Goal: Task Accomplishment & Management: Manage account settings

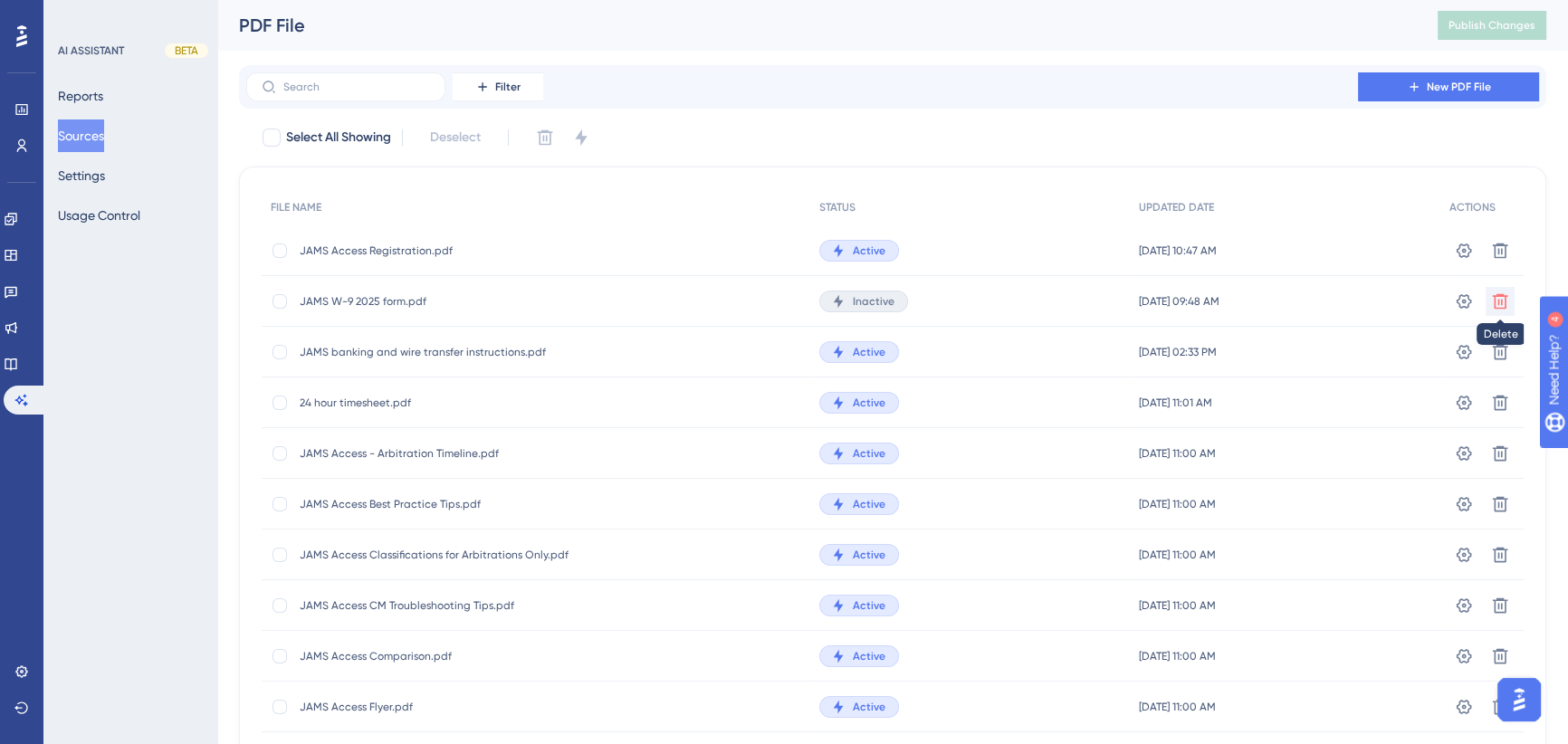
click at [1502, 306] on icon at bounding box center [1499, 301] width 18 height 18
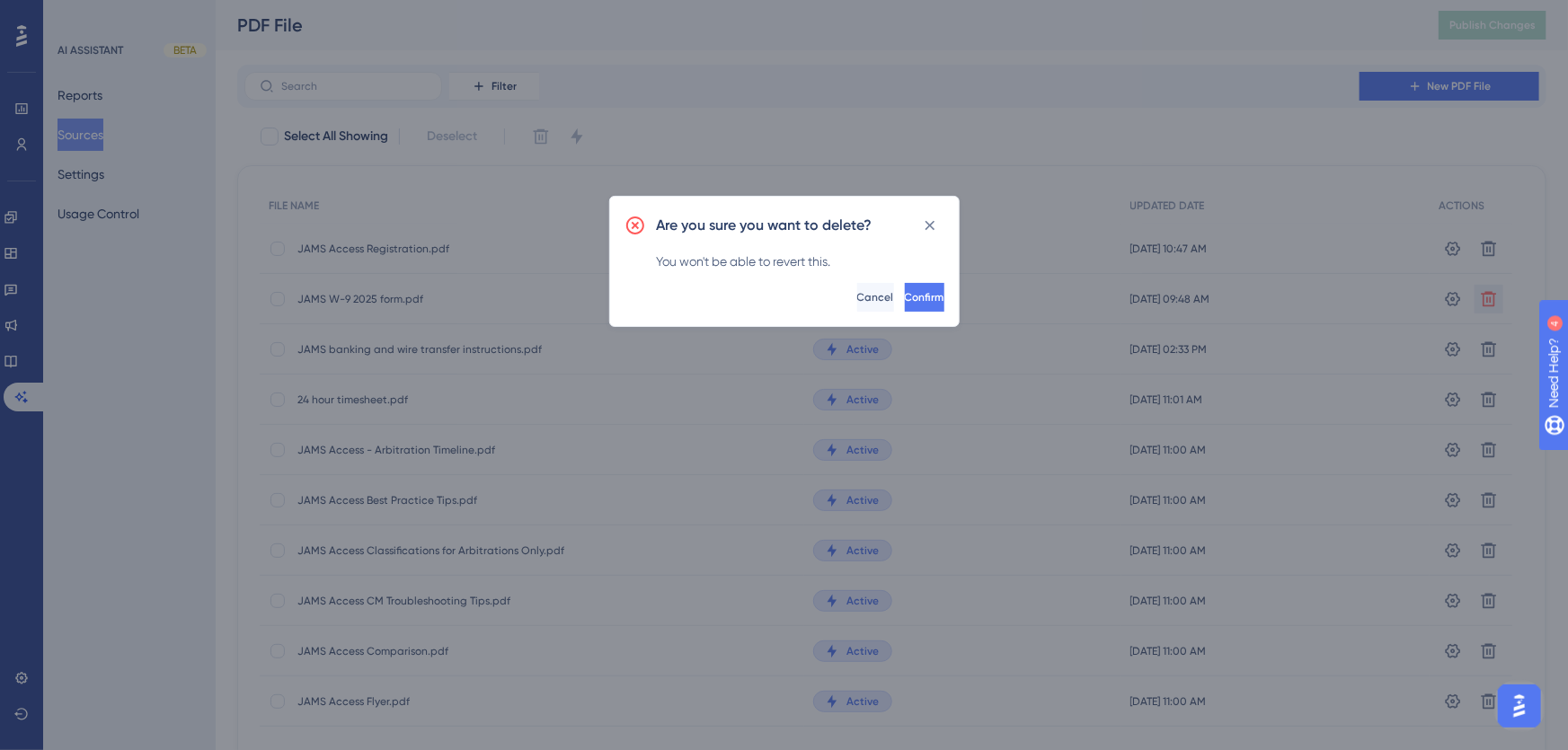
click at [905, 299] on span "Confirm" at bounding box center [925, 297] width 39 height 14
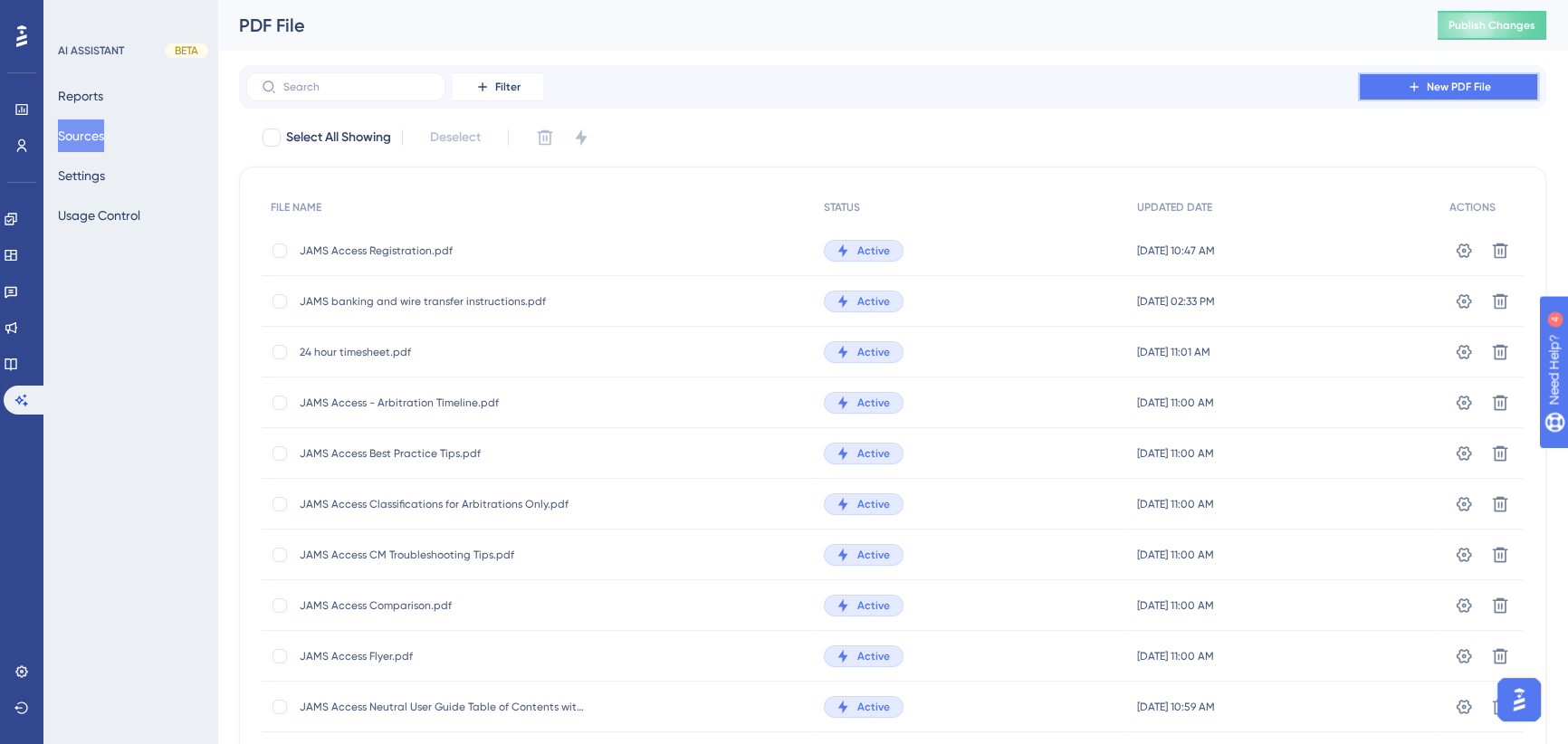
drag, startPoint x: 1428, startPoint y: 85, endPoint x: 1392, endPoint y: 108, distance: 42.7
click at [1428, 85] on span "New PDF File" at bounding box center [1458, 86] width 64 height 14
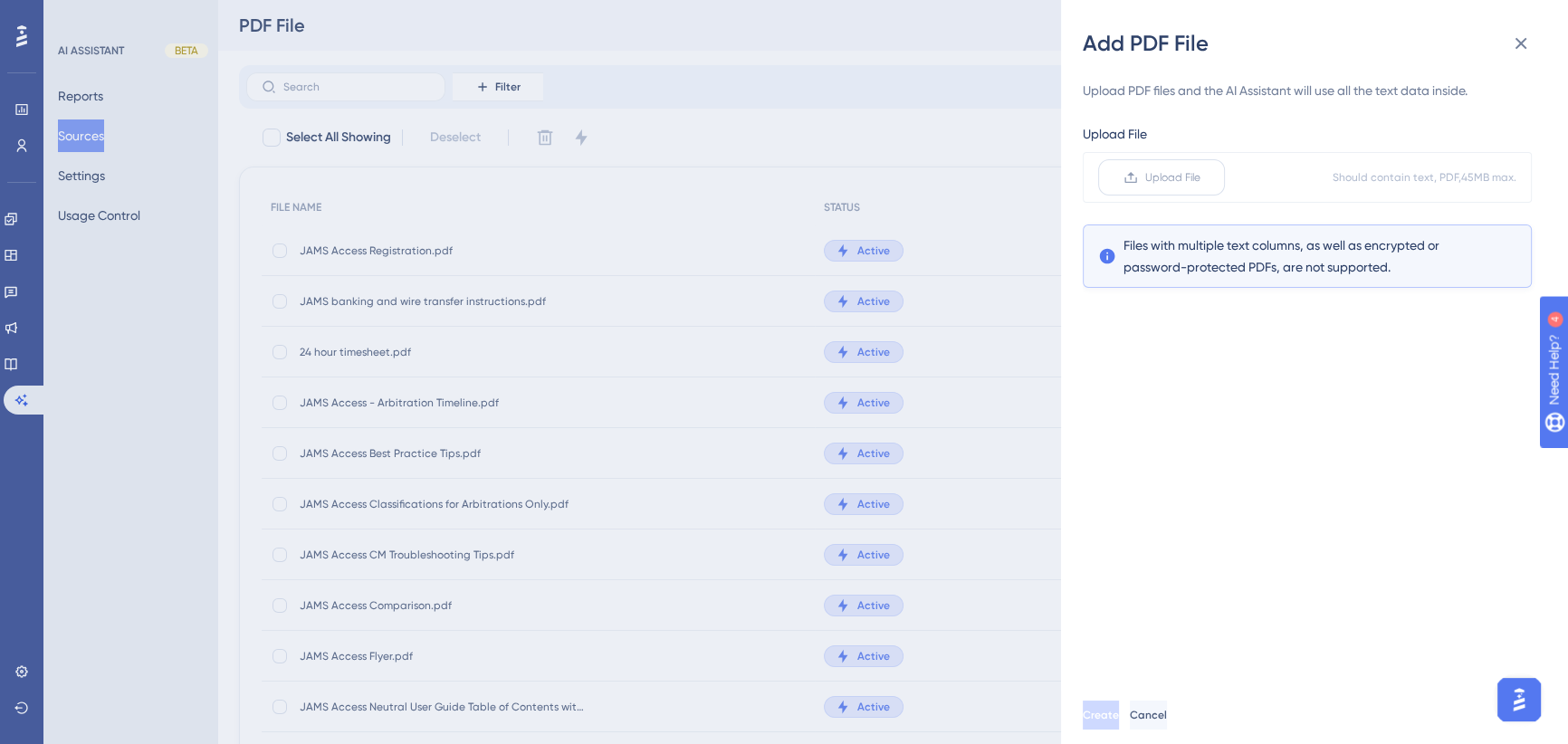
click at [1149, 174] on span "Upload File" at bounding box center [1172, 177] width 55 height 14
click at [1201, 177] on input "Upload File" at bounding box center [1201, 177] width 0 height 0
click at [1118, 721] on button "Create" at bounding box center [1100, 715] width 36 height 29
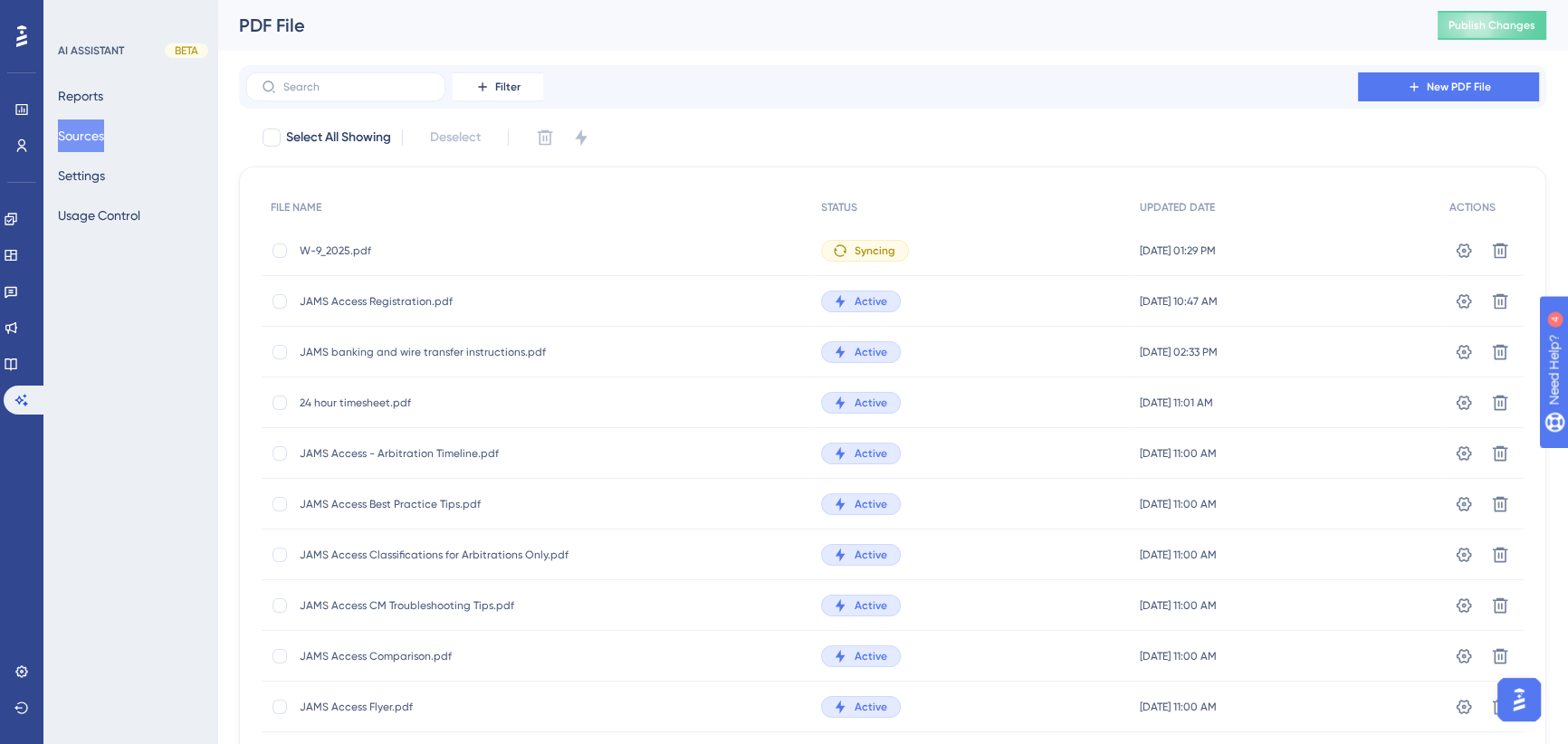
click at [564, 38] on div "PDF File Publish Changes" at bounding box center [892, 26] width 1350 height 51
click at [1499, 18] on span "Publish Changes" at bounding box center [1491, 25] width 87 height 14
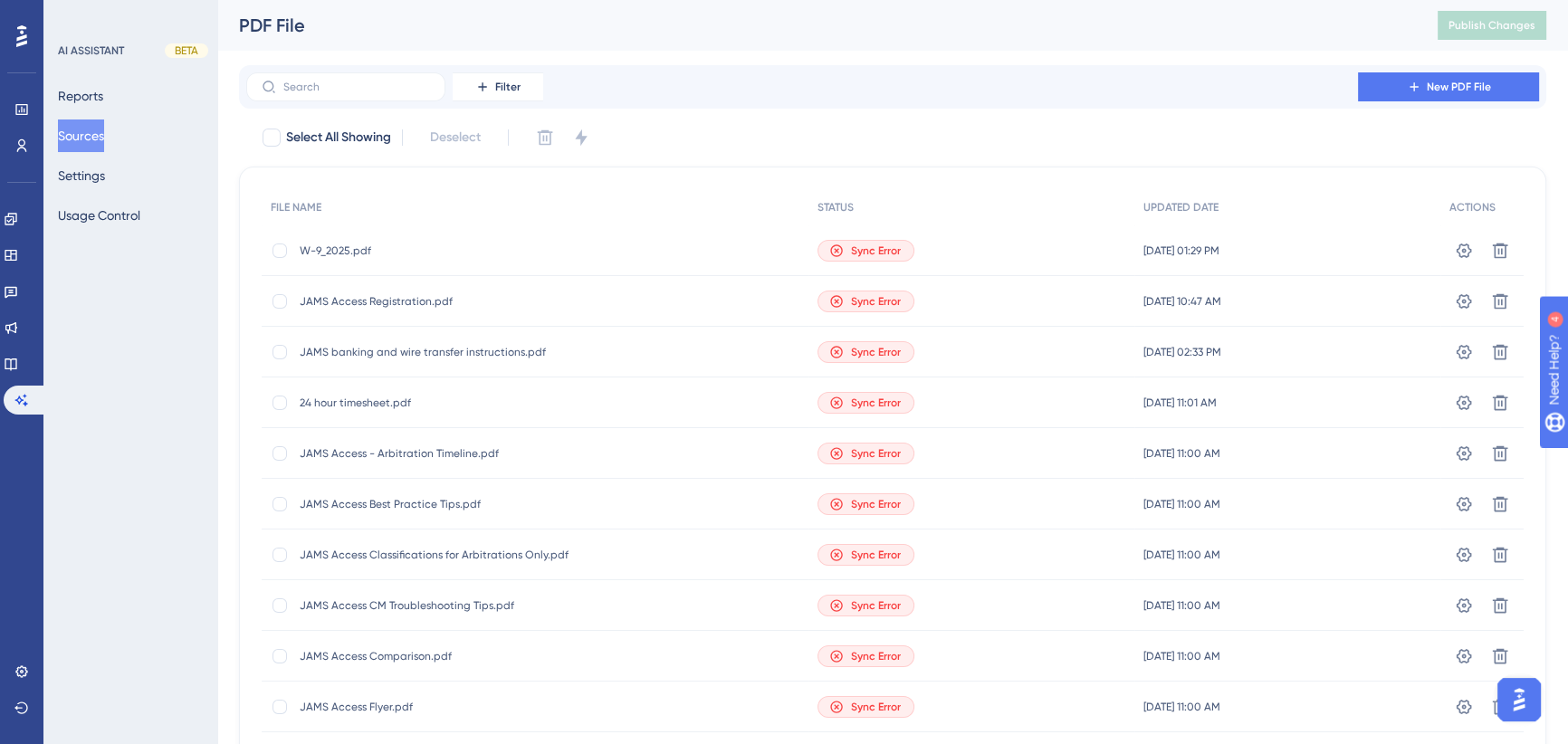
drag, startPoint x: 91, startPoint y: 126, endPoint x: 204, endPoint y: 151, distance: 115.7
click at [91, 126] on button "Sources" at bounding box center [80, 135] width 46 height 32
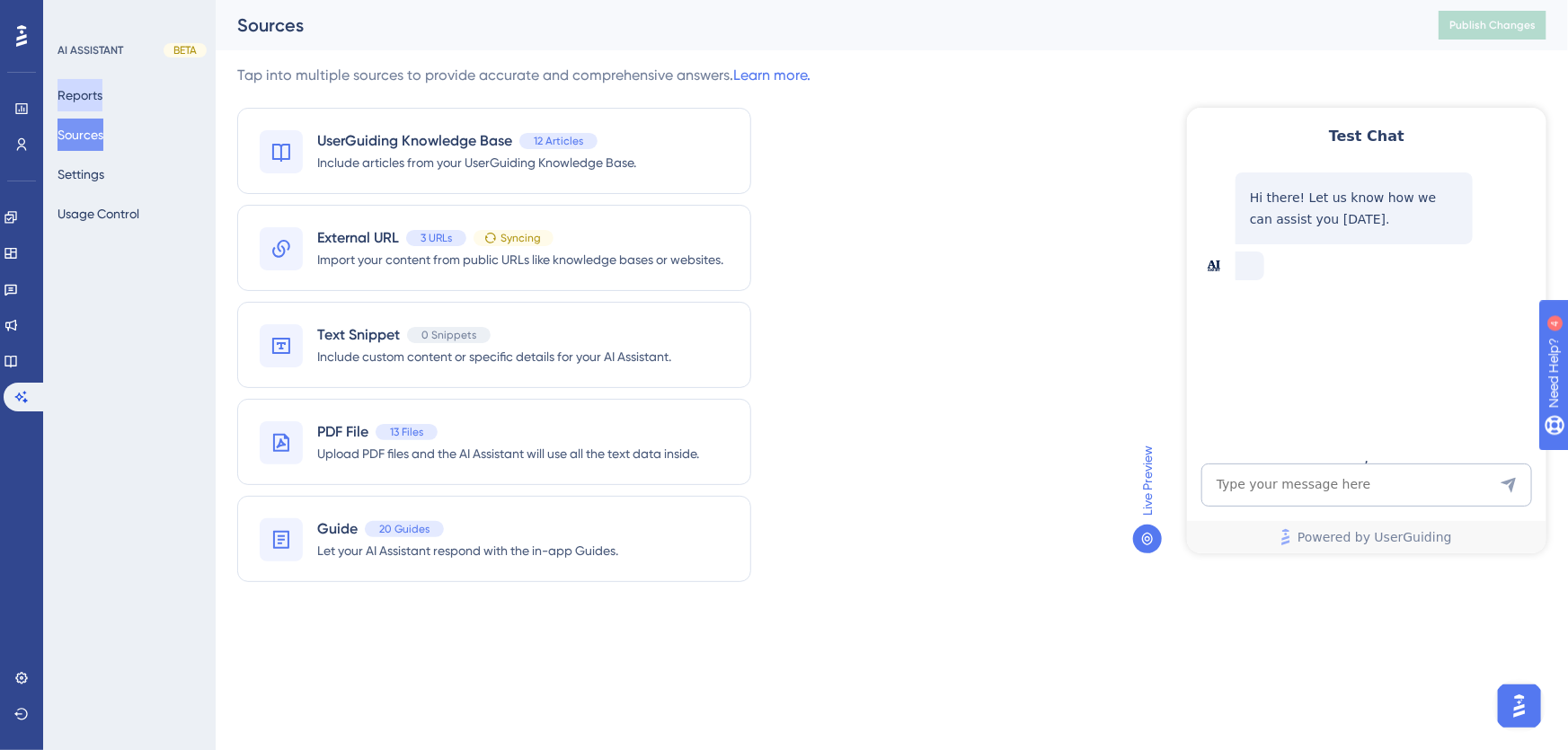
click at [88, 93] on button "Reports" at bounding box center [80, 95] width 45 height 32
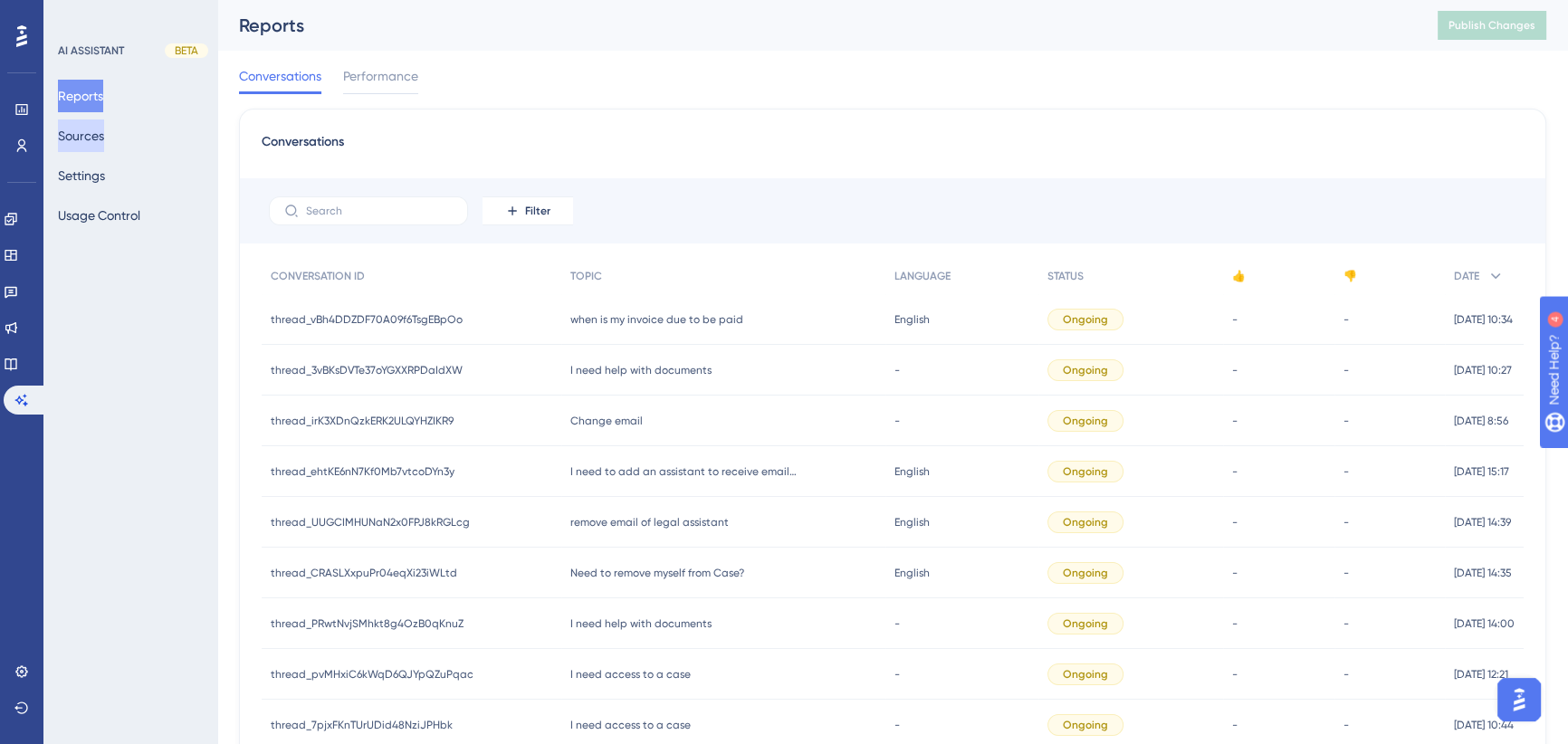
drag, startPoint x: 96, startPoint y: 112, endPoint x: 107, endPoint y: 142, distance: 32.0
click at [95, 113] on div "Reports Sources Settings Usage Control" at bounding box center [131, 155] width 147 height 152
click at [104, 143] on button "Sources" at bounding box center [80, 135] width 46 height 32
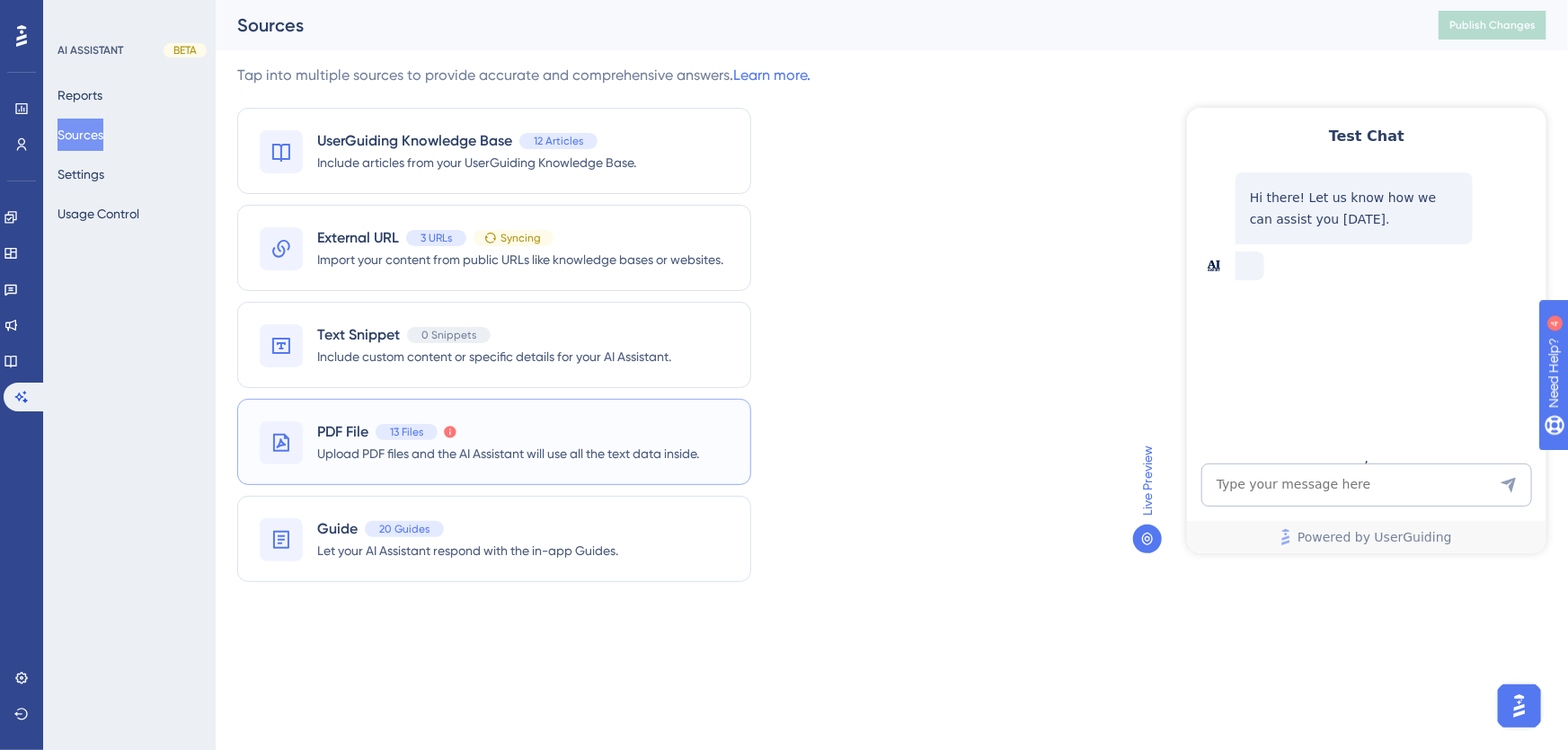
click at [345, 436] on span "PDF File" at bounding box center [342, 431] width 51 height 22
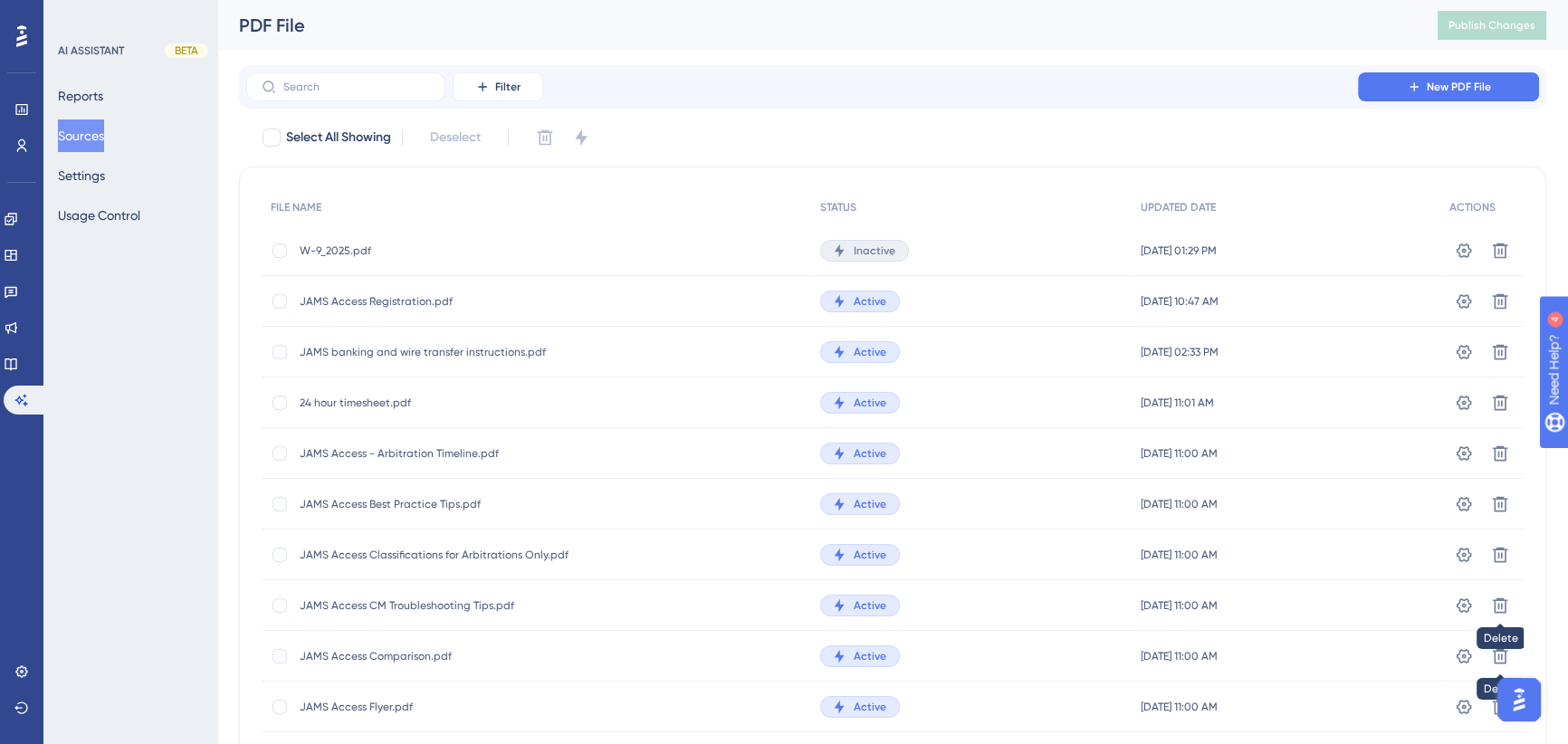
click at [1042, 41] on div "PDF File Publish Changes" at bounding box center [892, 26] width 1350 height 51
click at [1503, 252] on icon at bounding box center [1499, 250] width 18 height 18
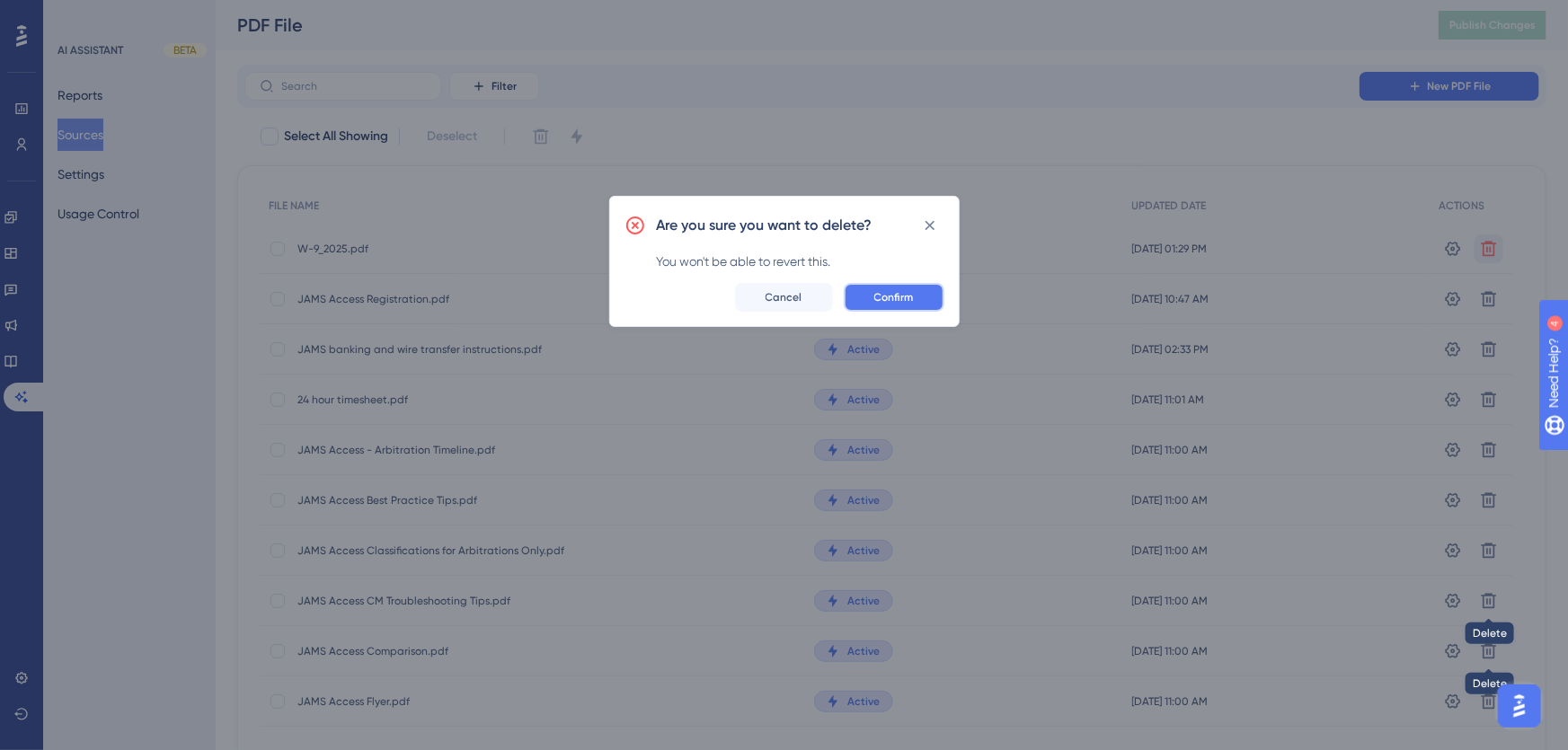
click at [914, 290] on button "Confirm" at bounding box center [894, 297] width 101 height 29
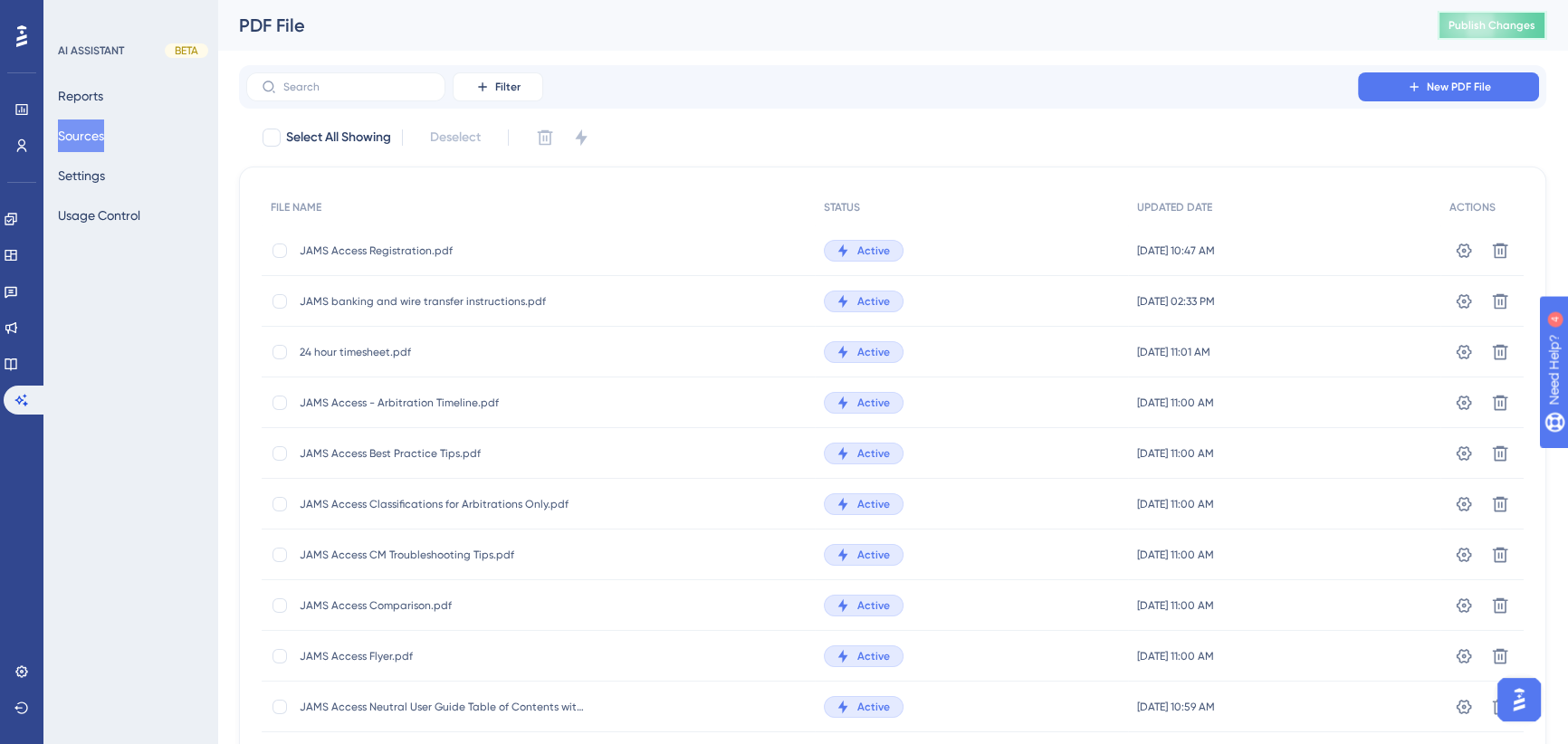
click at [1510, 17] on button "Publish Changes" at bounding box center [1491, 25] width 109 height 29
click at [1452, 82] on span "New PDF File" at bounding box center [1458, 86] width 64 height 14
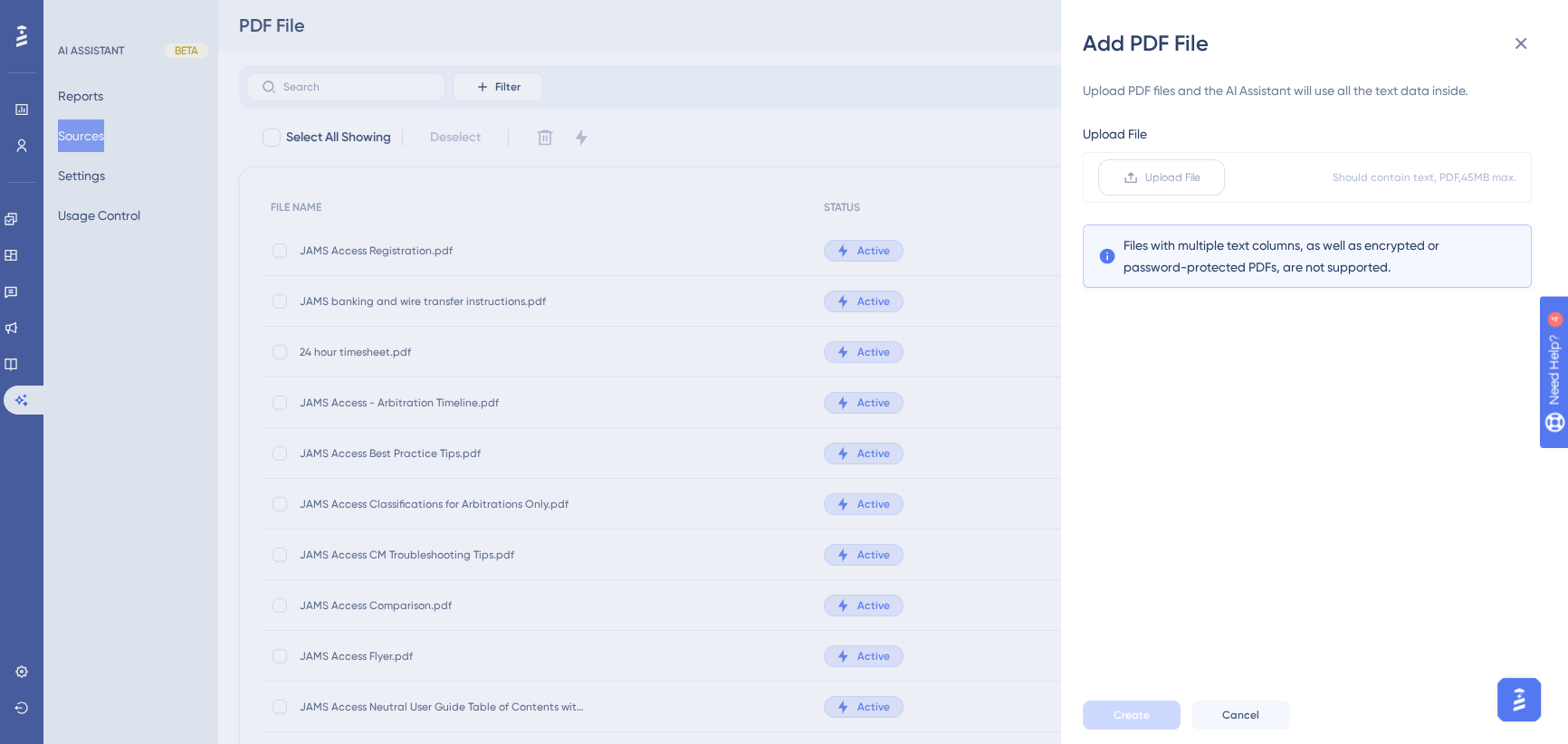
click at [1166, 182] on span "Upload File" at bounding box center [1172, 177] width 55 height 14
click at [1201, 177] on input "Upload File" at bounding box center [1201, 177] width 0 height 0
click at [557, 36] on div "Add PDF File Upload PDF files and the AI Assistant will use all the text data i…" at bounding box center [784, 372] width 1568 height 744
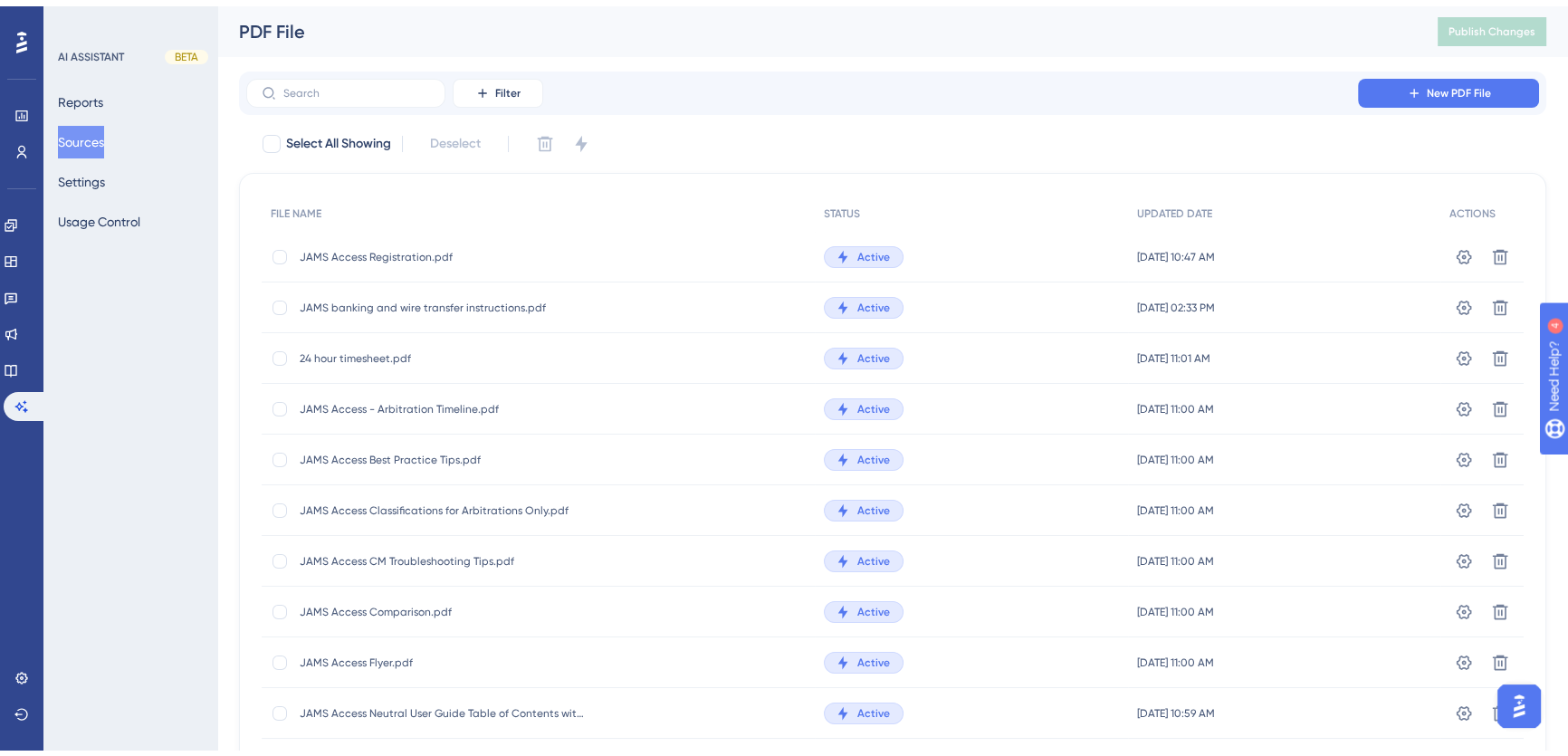
scroll to position [114, 0]
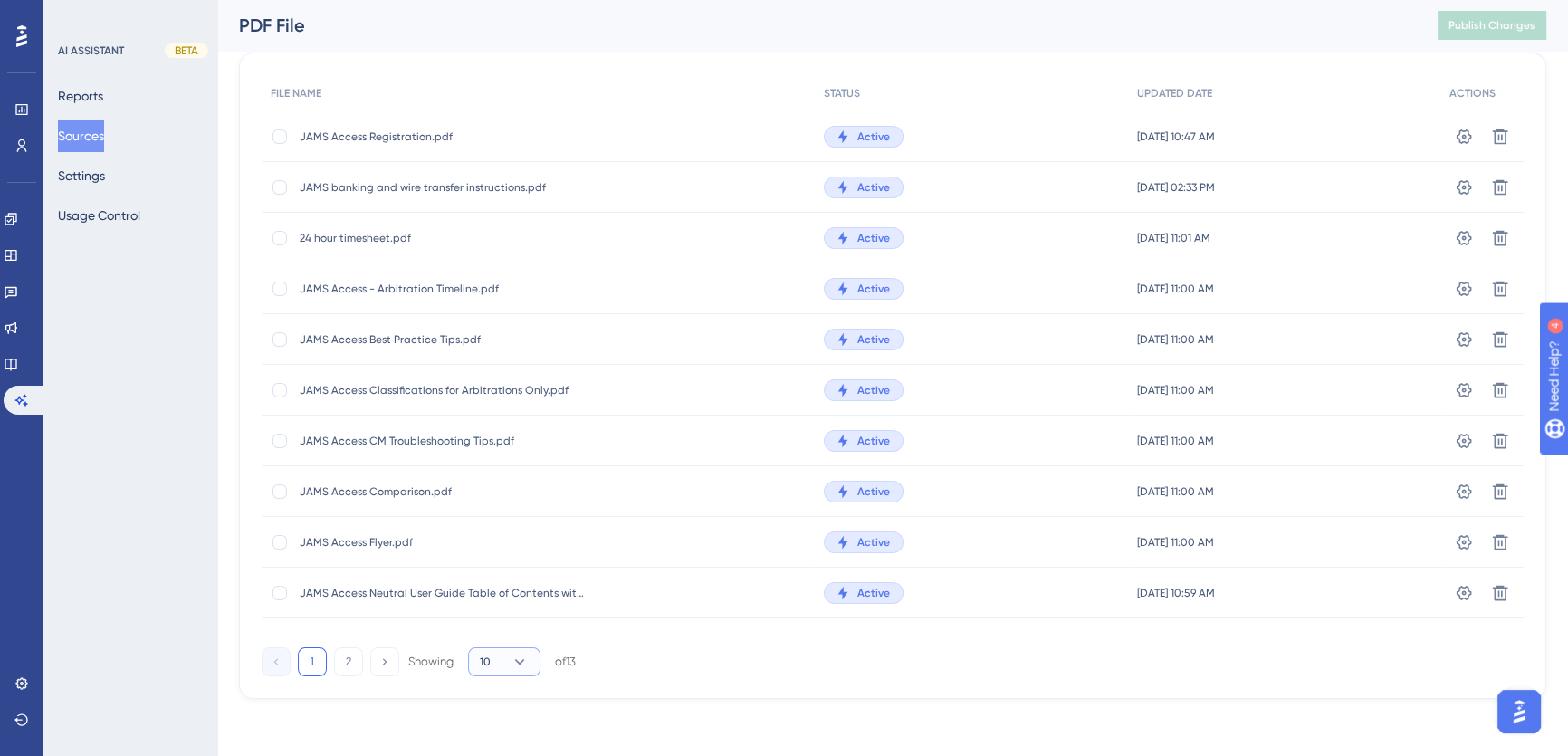
click at [530, 667] on button "10" at bounding box center [504, 661] width 72 height 29
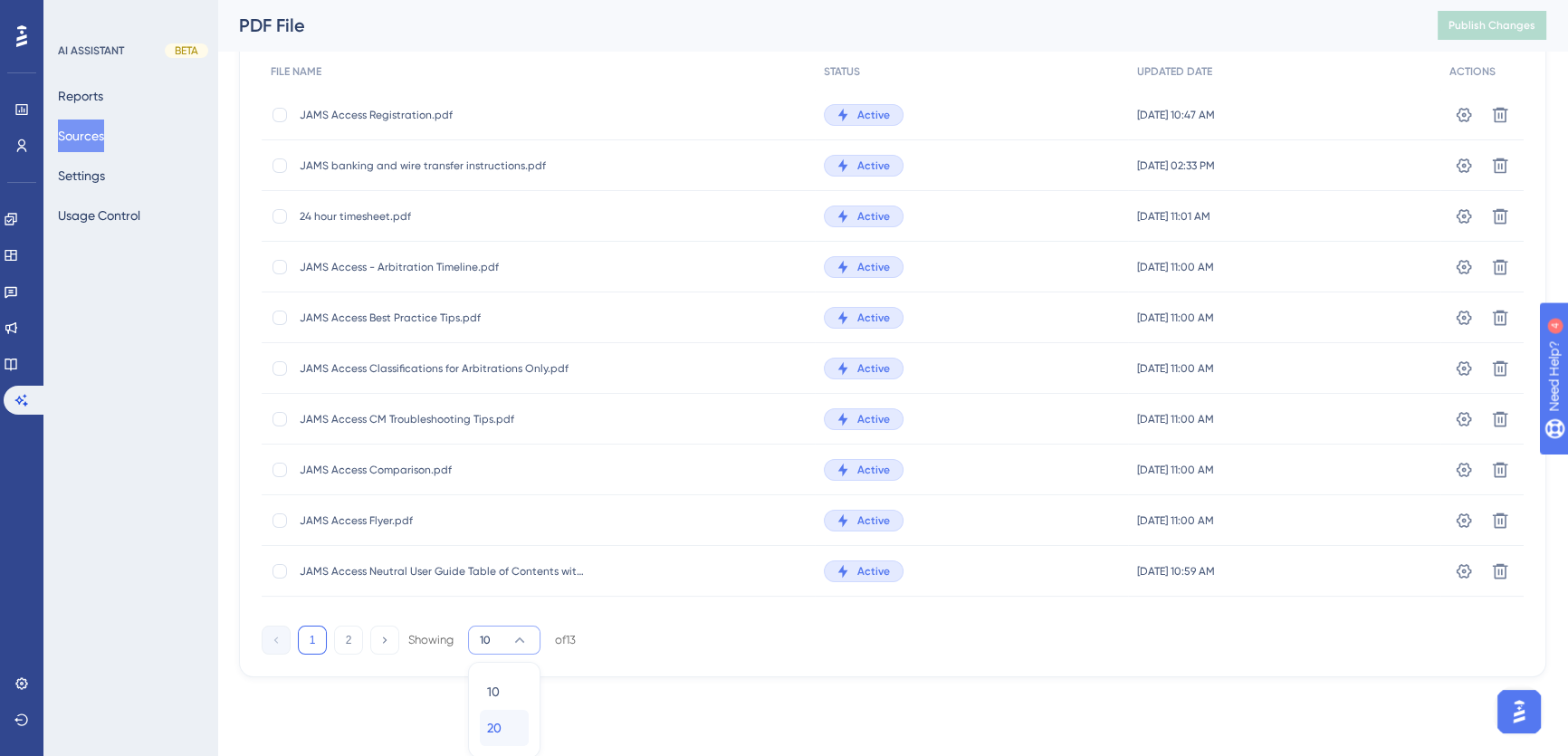
click at [500, 729] on span "20" at bounding box center [493, 728] width 14 height 22
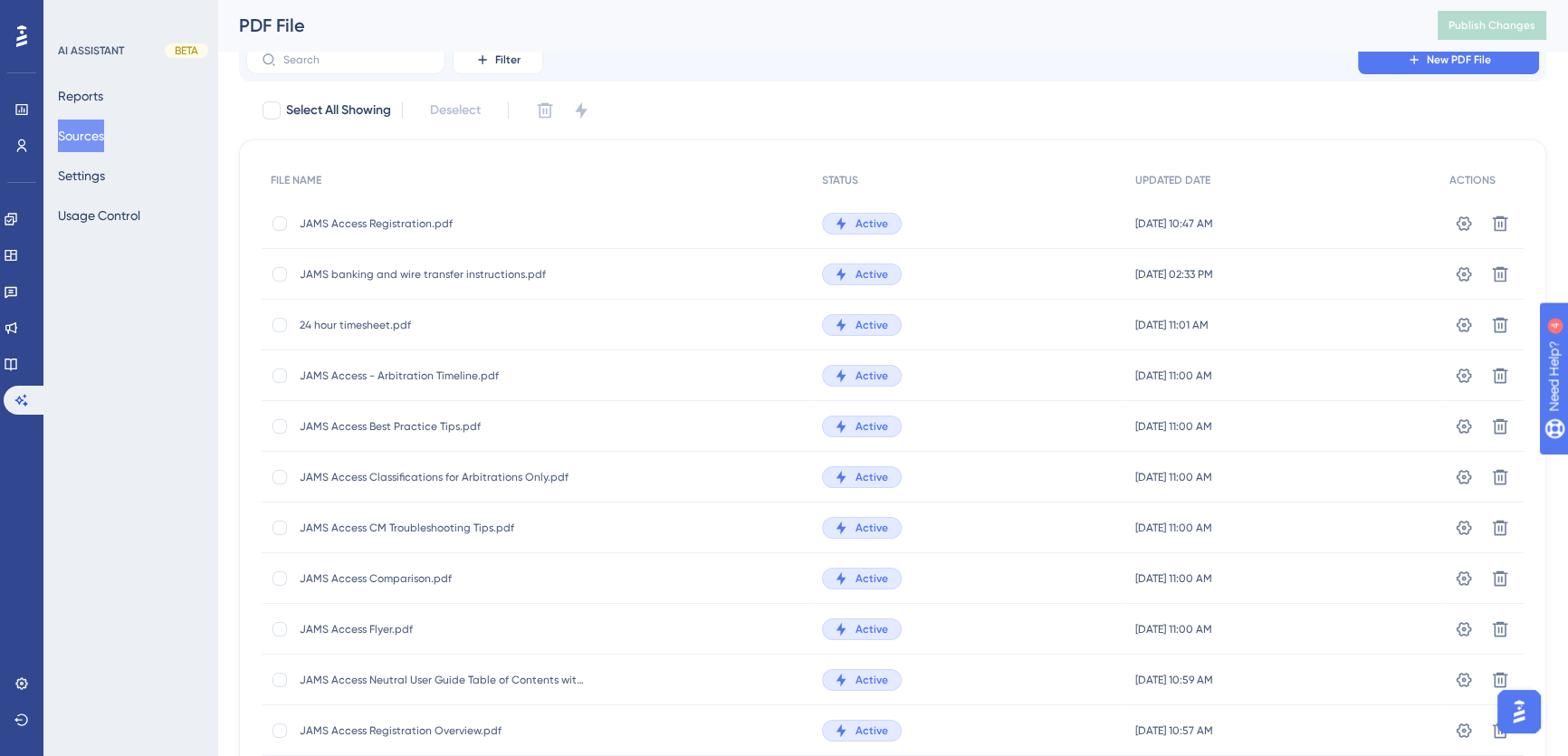
scroll to position [0, 0]
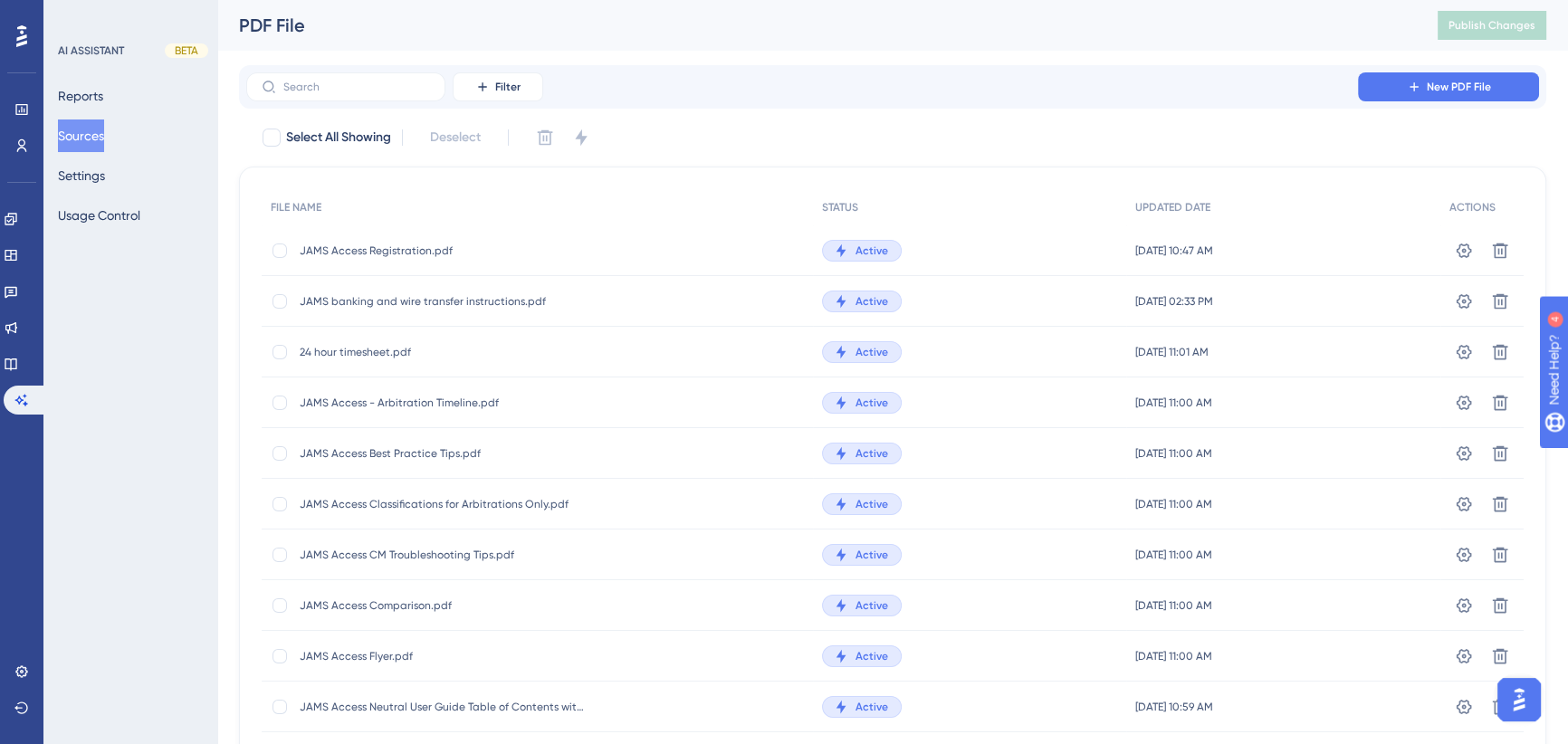
click at [17, 31] on icon at bounding box center [21, 36] width 10 height 24
